Goal: Transaction & Acquisition: Obtain resource

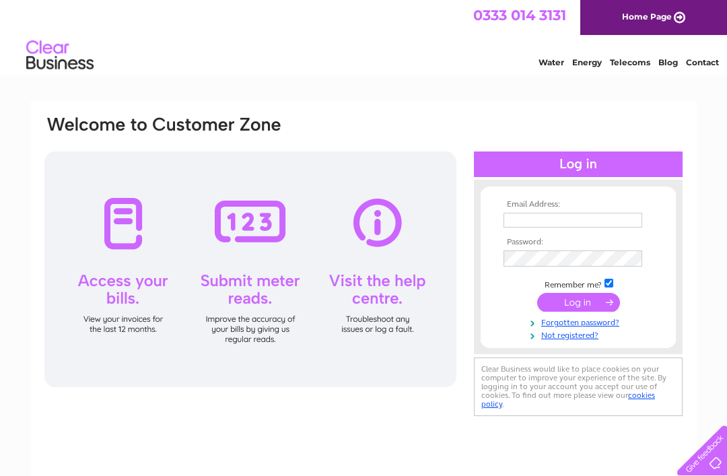
click at [577, 213] on input "text" at bounding box center [572, 220] width 139 height 15
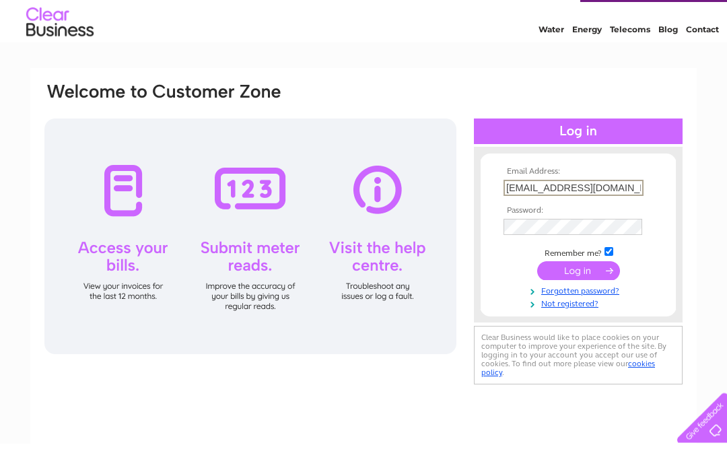
type input "brlittleton2020@gmail.com"
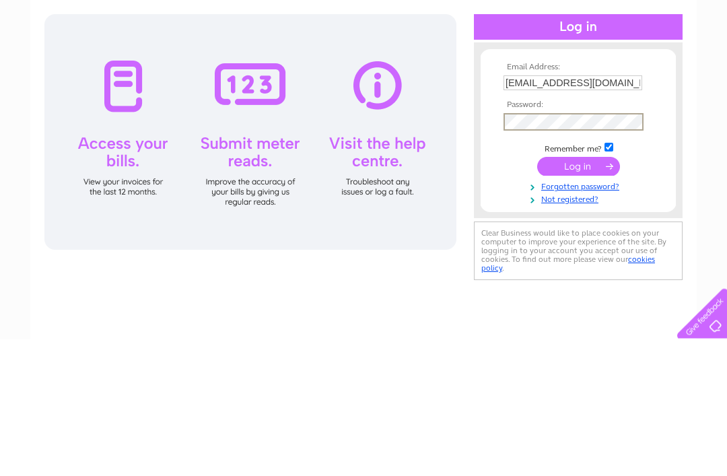
click at [581, 294] on input "submit" at bounding box center [578, 303] width 83 height 19
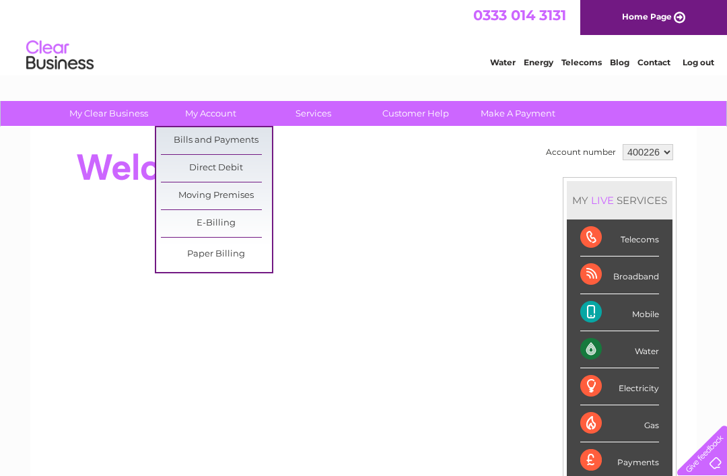
click at [194, 143] on link "Bills and Payments" at bounding box center [216, 140] width 111 height 27
click at [199, 148] on link "Bills and Payments" at bounding box center [216, 140] width 111 height 27
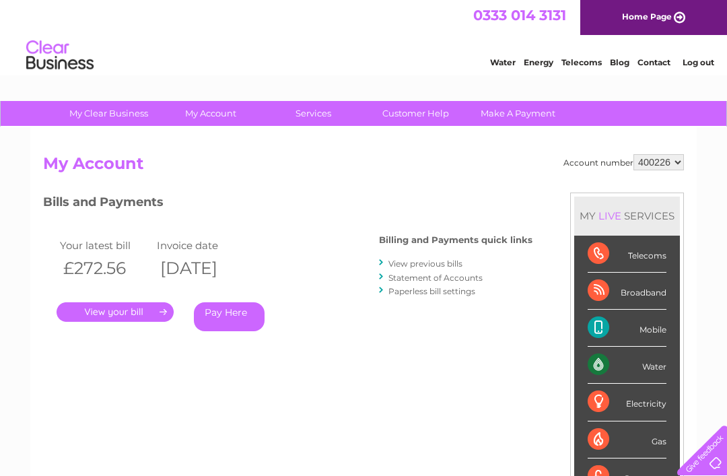
click at [115, 312] on link "." at bounding box center [115, 312] width 117 height 20
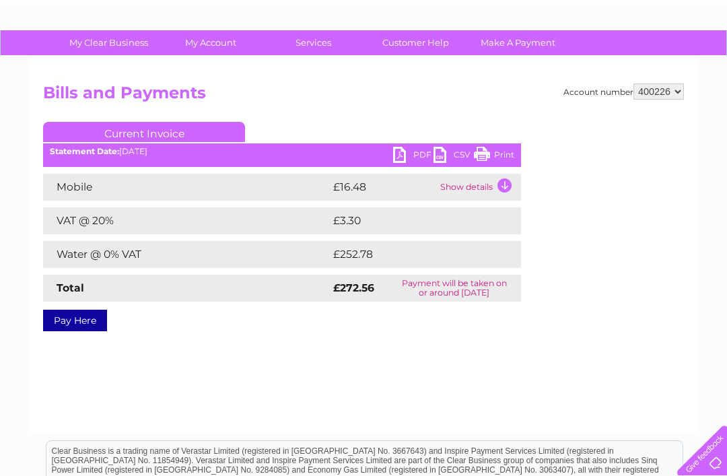
scroll to position [69, 0]
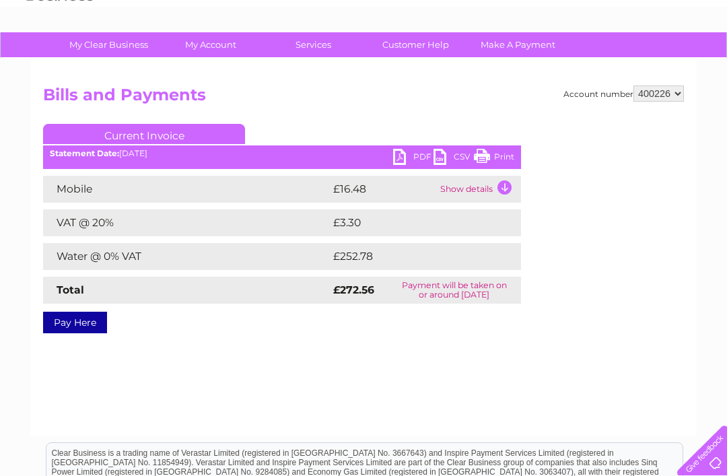
click at [408, 155] on link "PDF" at bounding box center [413, 159] width 40 height 20
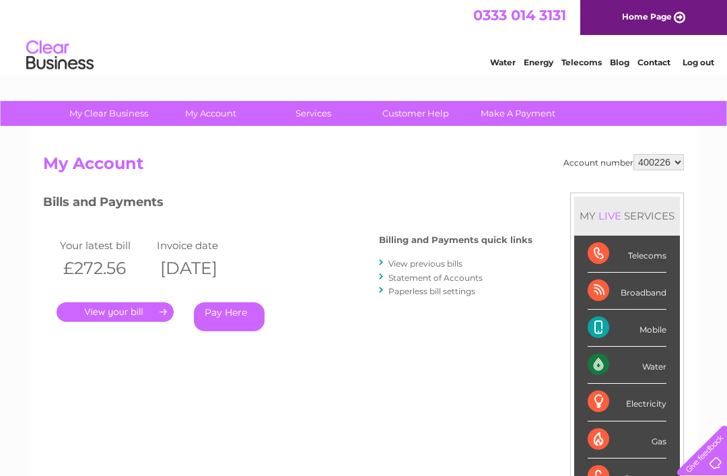
click at [4, 238] on div "My Clear Business Login Details My Details My Preferences Link Account My Accou…" at bounding box center [363, 452] width 727 height 702
